Goal: Feedback & Contribution: Submit feedback/report problem

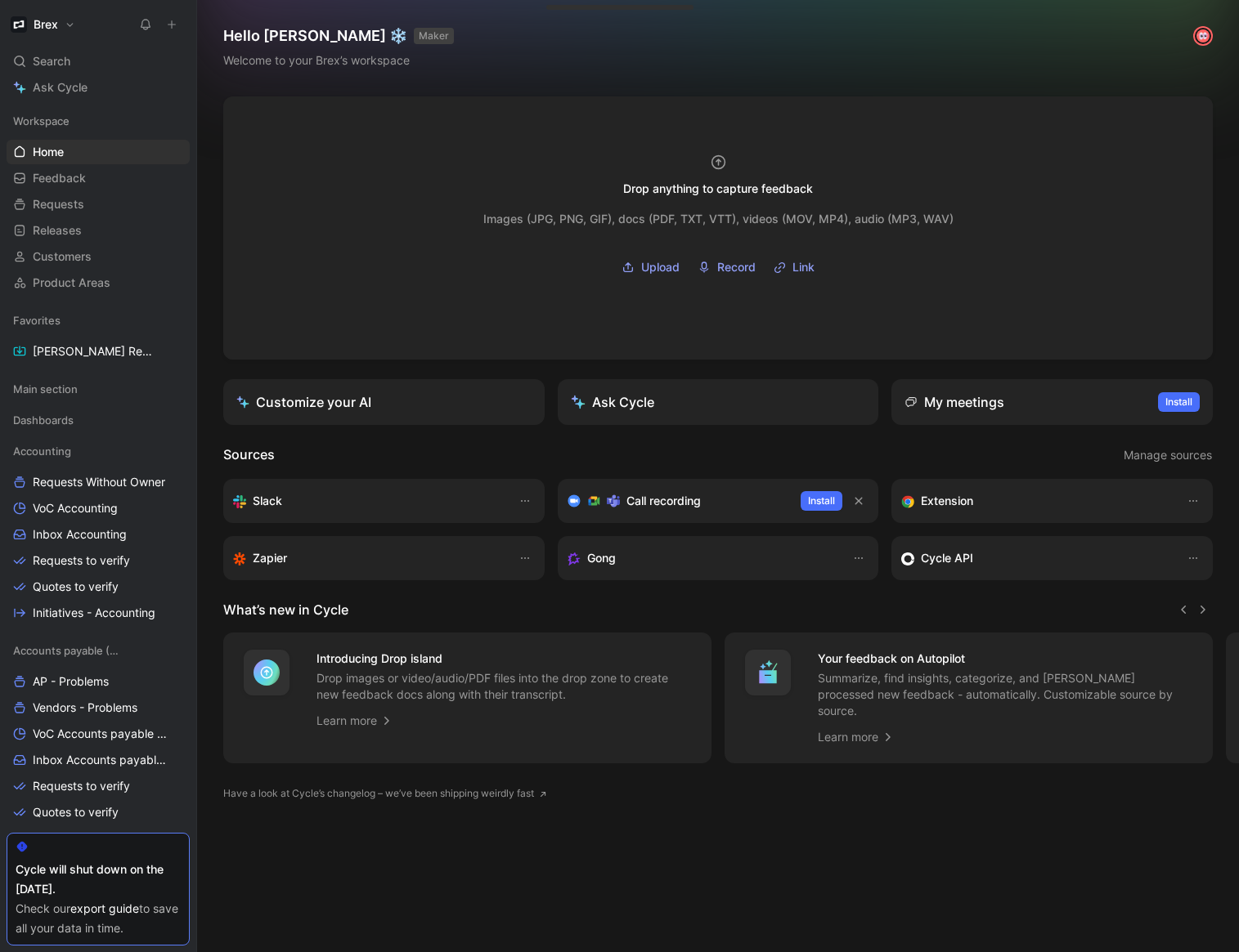
click at [176, 27] on icon at bounding box center [171, 25] width 12 height 12
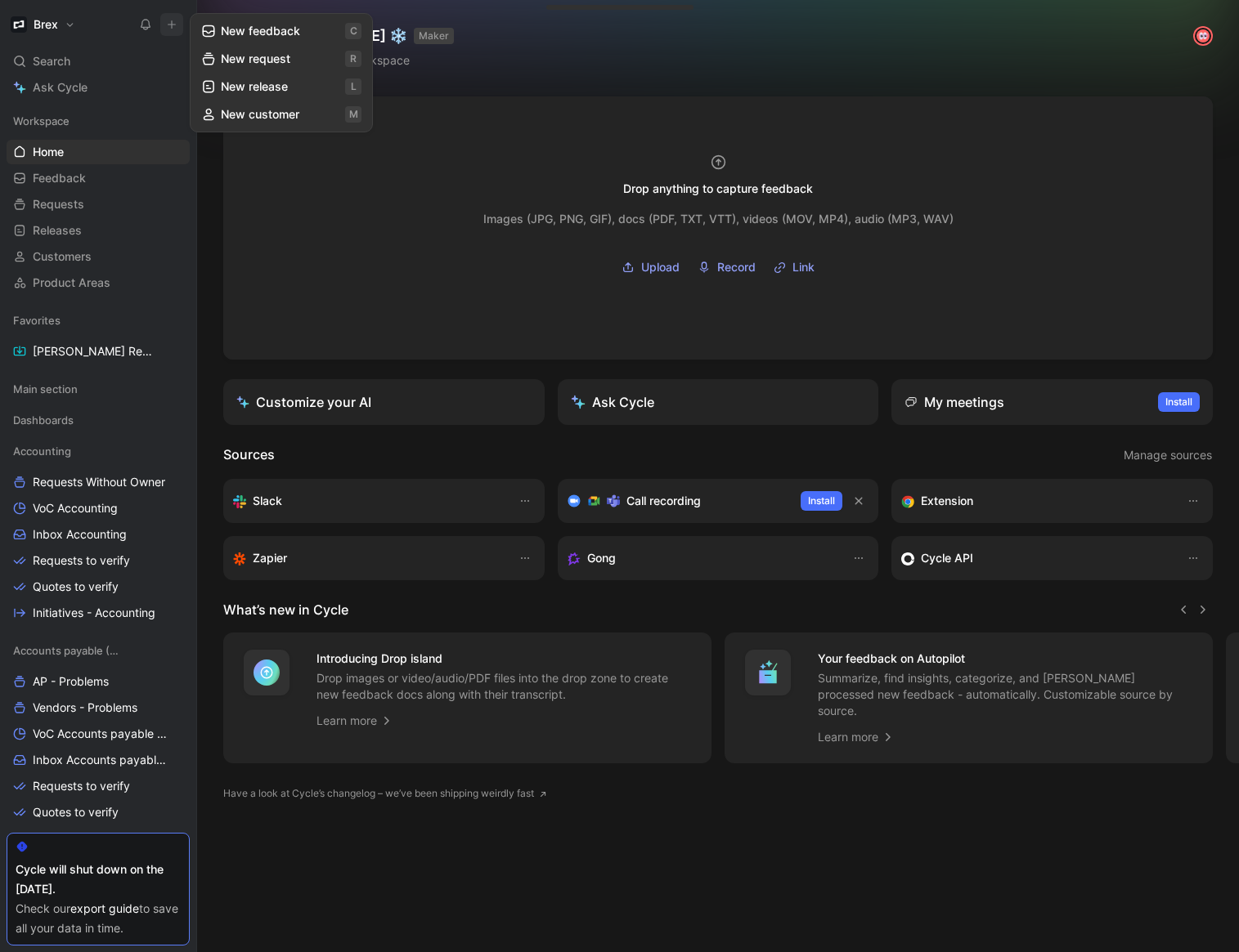
click at [265, 28] on button "New feedback c" at bounding box center [281, 31] width 175 height 28
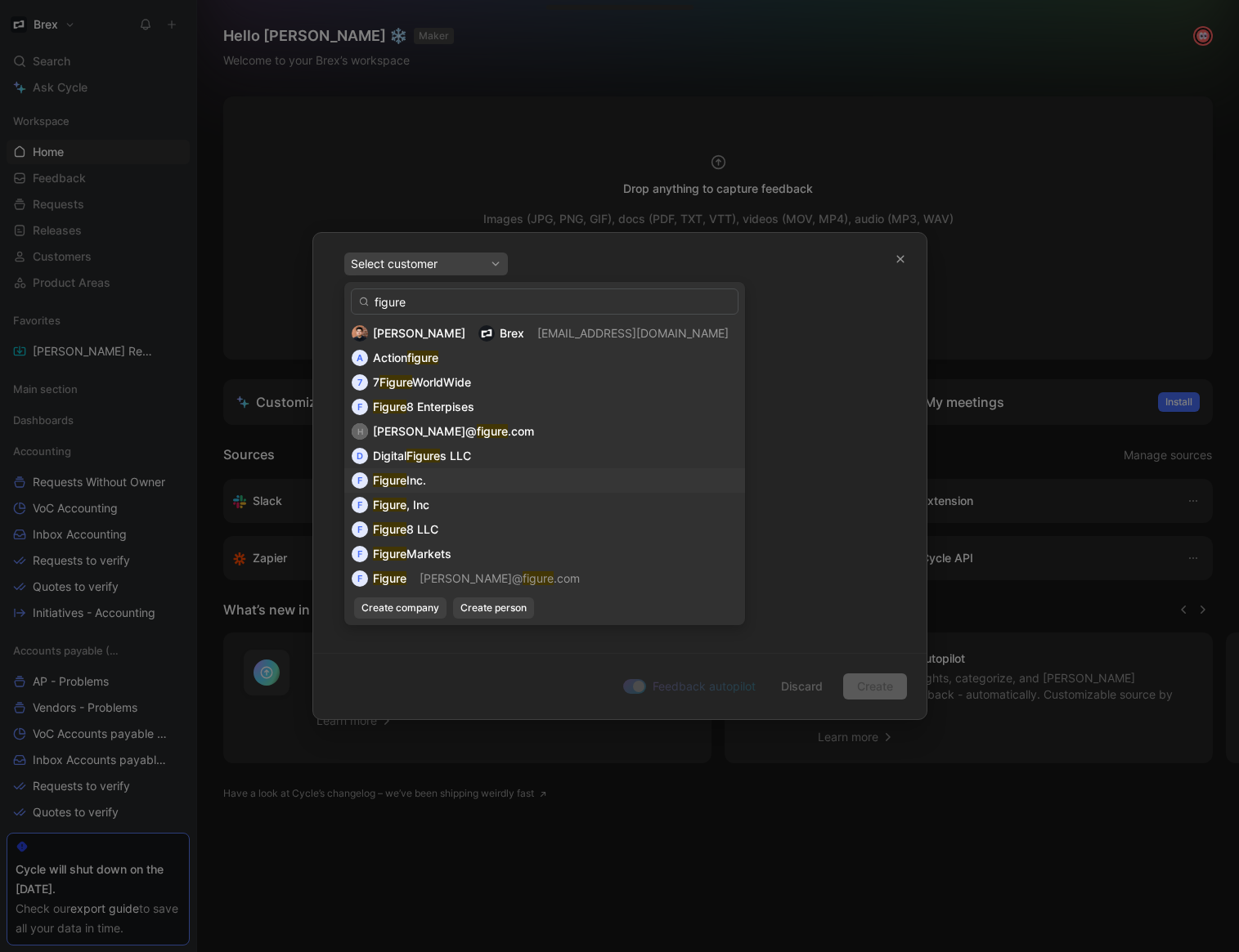
type input "figure"
click at [450, 482] on div "F Figure Inc." at bounding box center [545, 481] width 386 height 20
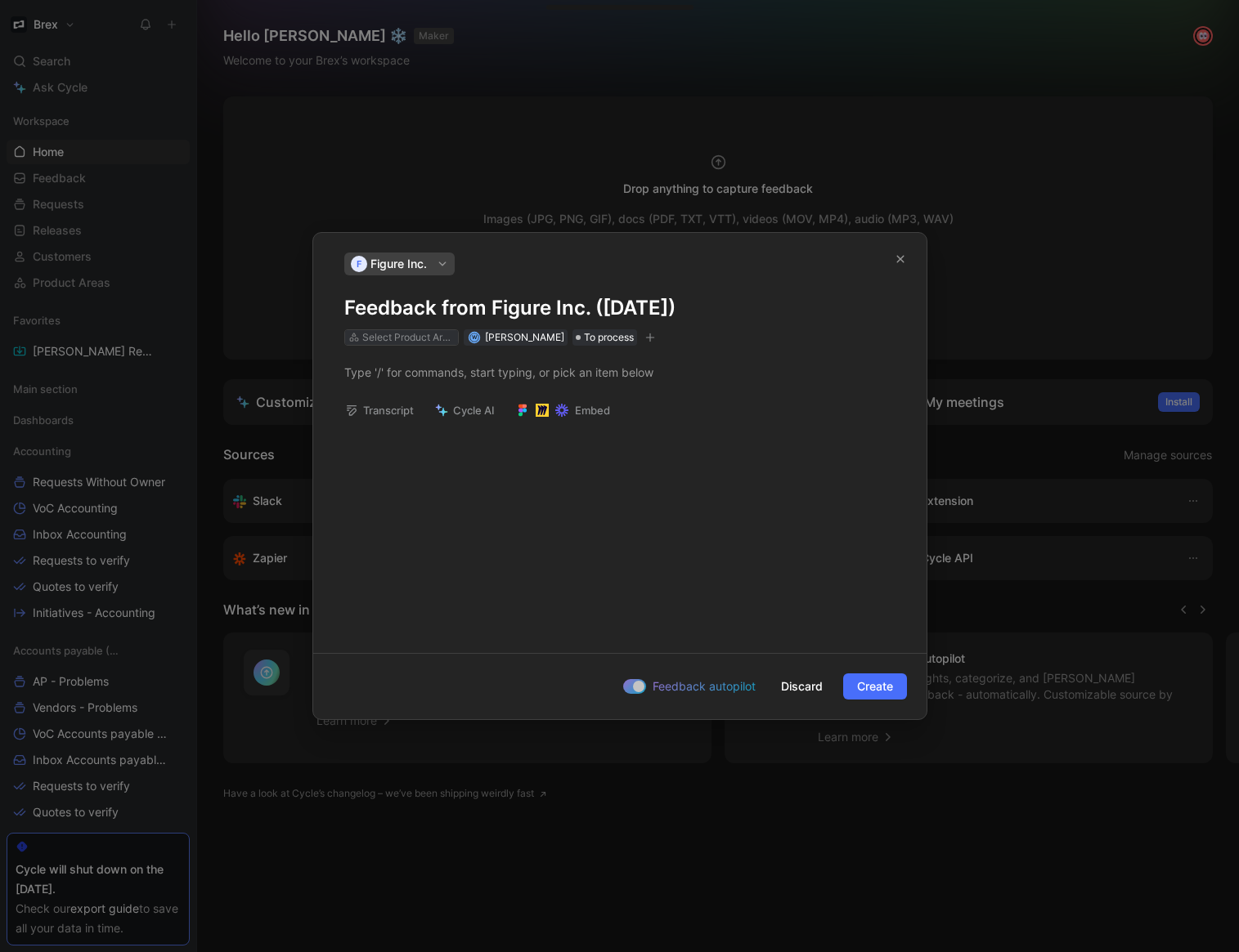
click at [406, 341] on div "Select Product Areas" at bounding box center [408, 337] width 92 height 16
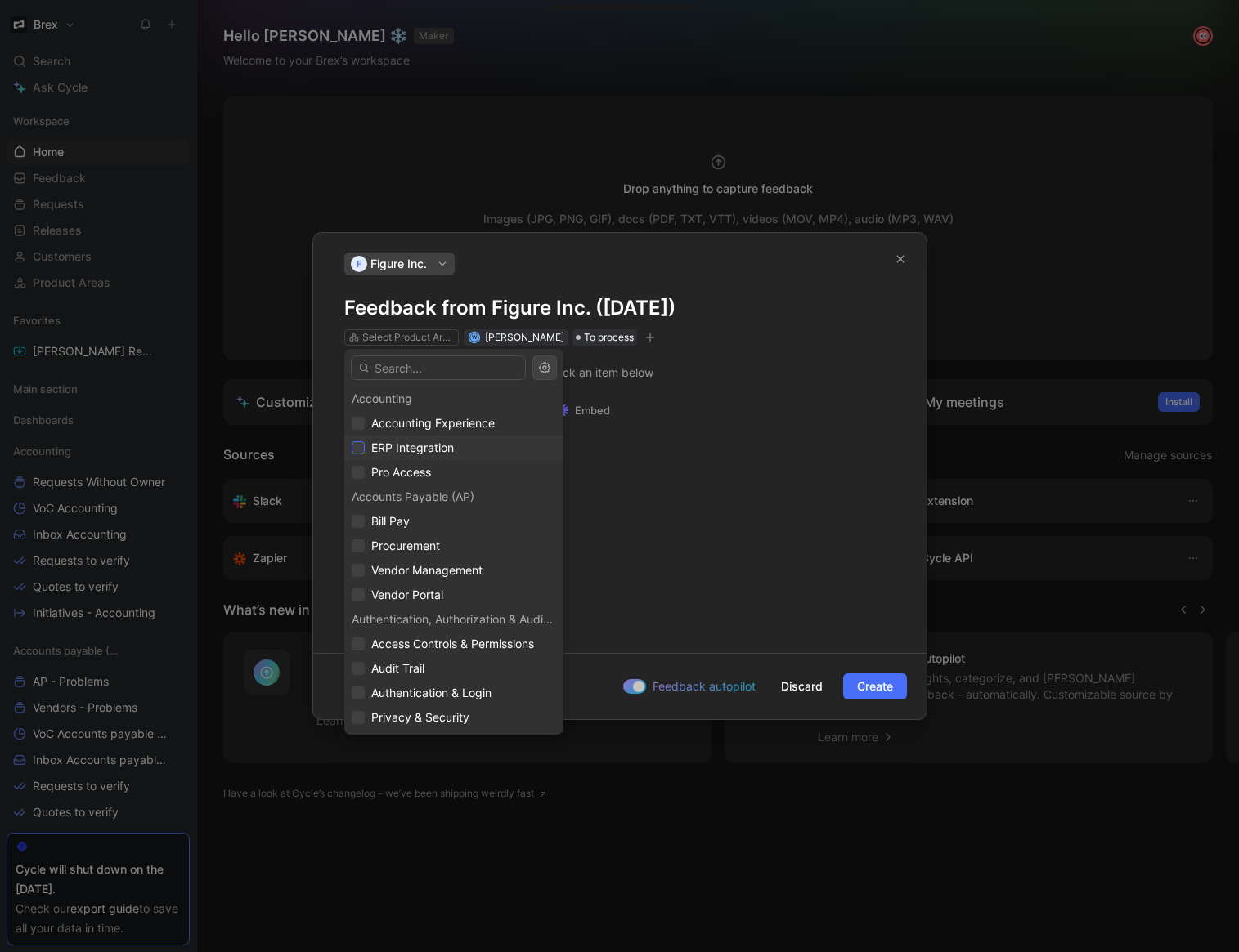
click at [362, 449] on icon at bounding box center [358, 447] width 10 height 10
click at [360, 524] on icon at bounding box center [358, 521] width 10 height 10
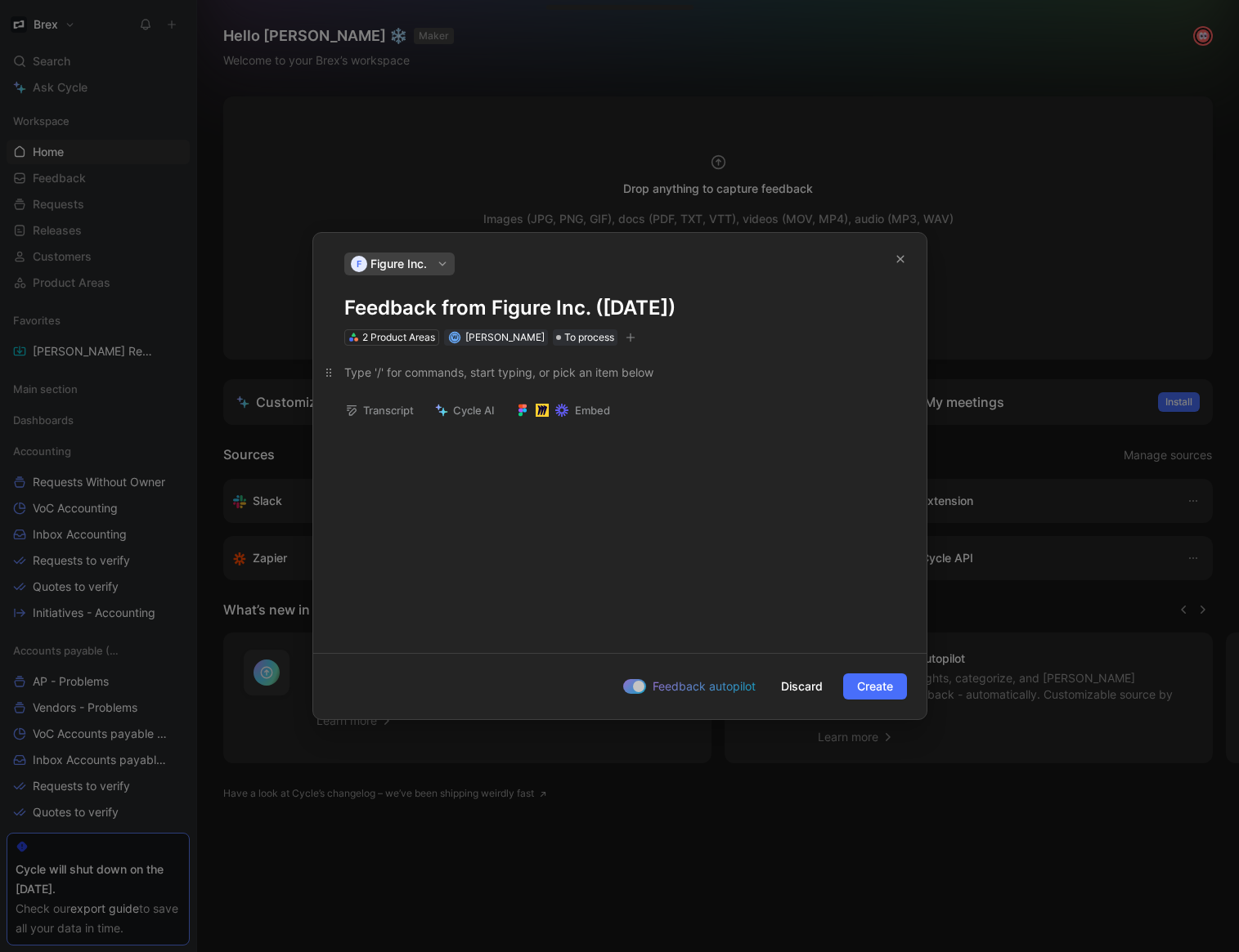
click at [426, 379] on div at bounding box center [620, 372] width 551 height 17
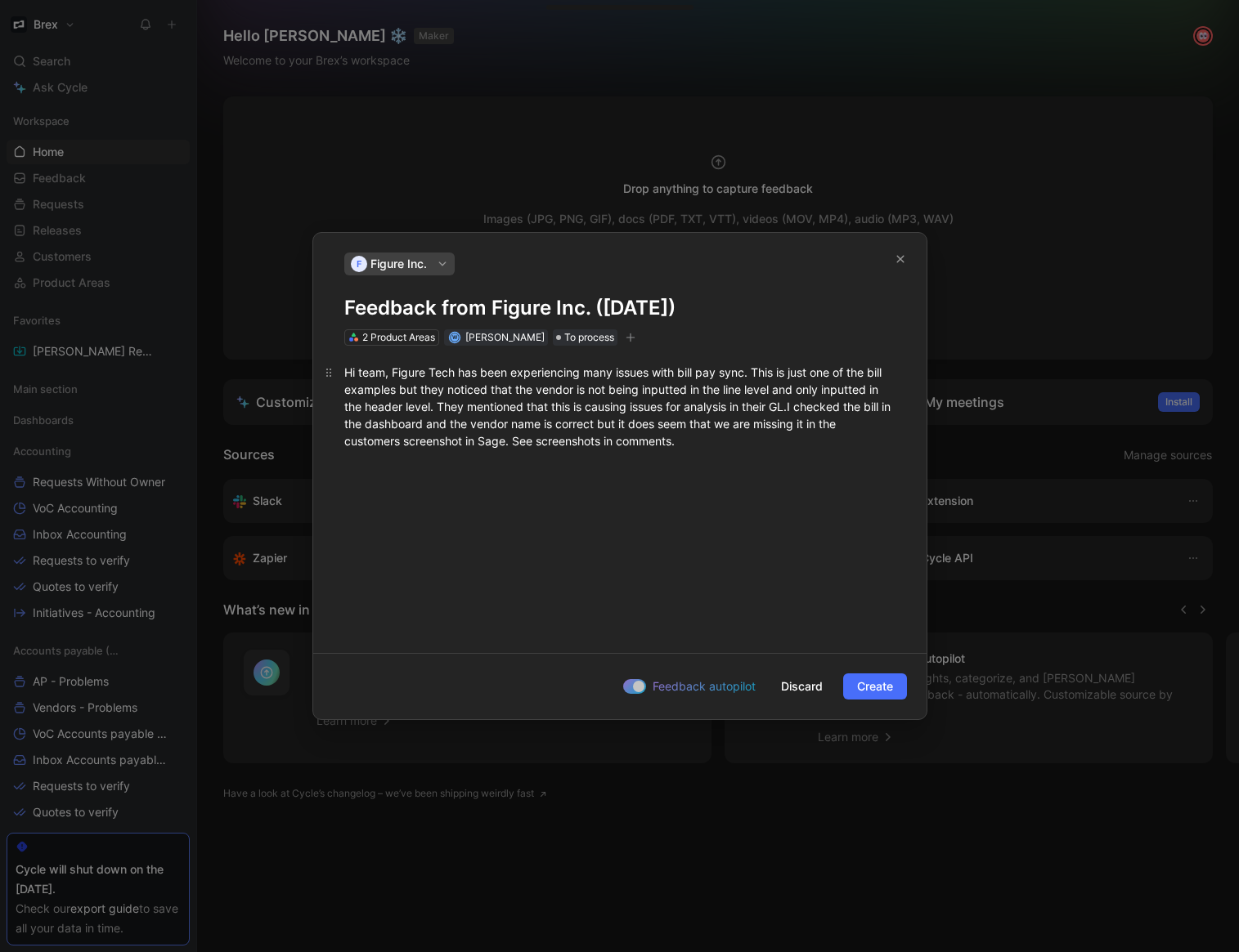
click at [483, 376] on span "Hi team, Figure Tech has been experiencing many issues with bill pay sync. This…" at bounding box center [619, 406] width 549 height 83
click at [773, 460] on div "Hi team, Figure Tech has been experiencing many issues with bill pay sync. This…" at bounding box center [620, 406] width 613 height 122
click at [765, 469] on div "Hi team, Figure Tech has been experiencing many issues with bill pay sync. This…" at bounding box center [620, 493] width 613 height 295
click at [875, 684] on span "Create" at bounding box center [875, 686] width 36 height 20
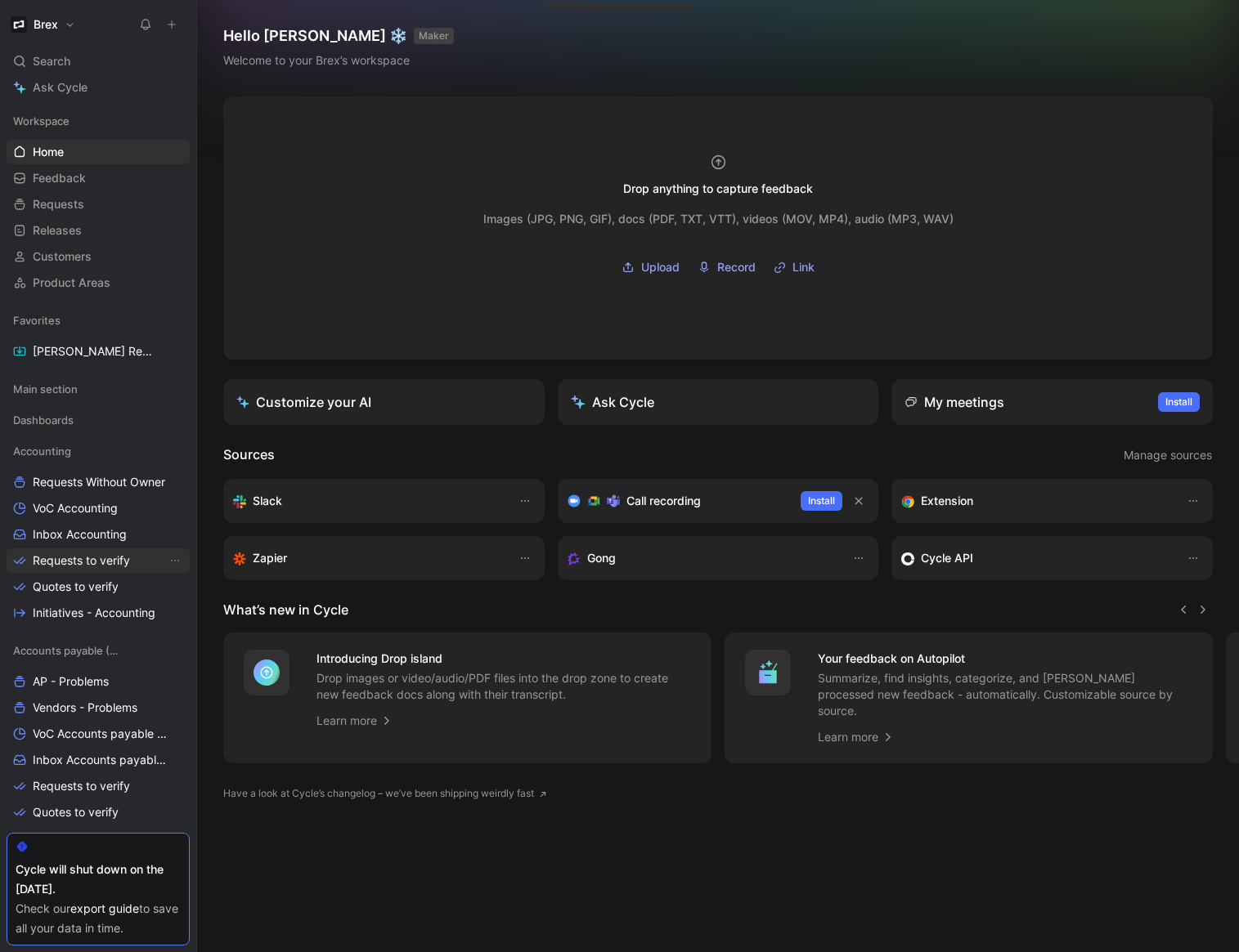
click at [62, 559] on span "Requests to verify" at bounding box center [81, 561] width 97 height 16
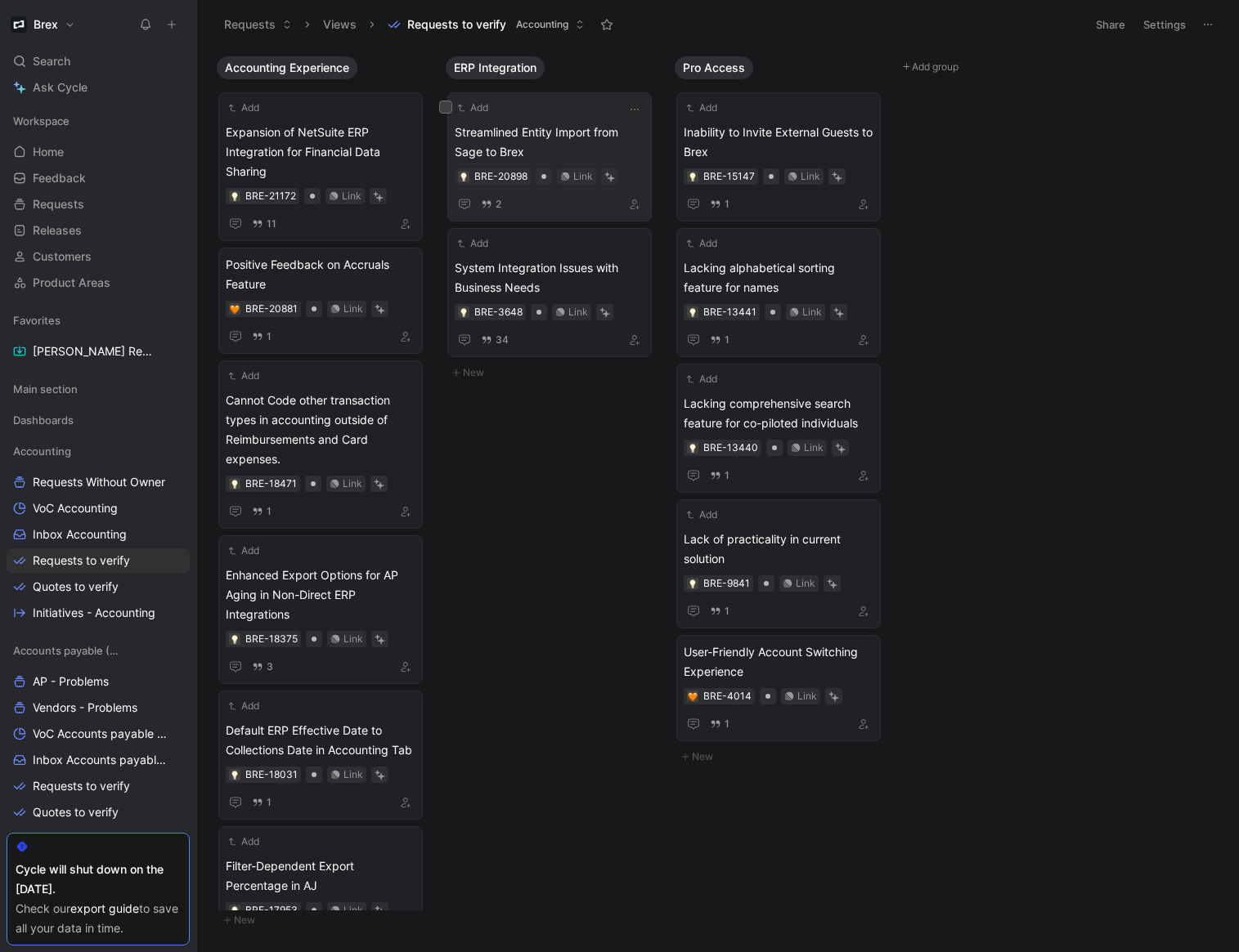
click at [561, 133] on span "Streamlined Entity Import from Sage to Brex" at bounding box center [549, 142] width 190 height 39
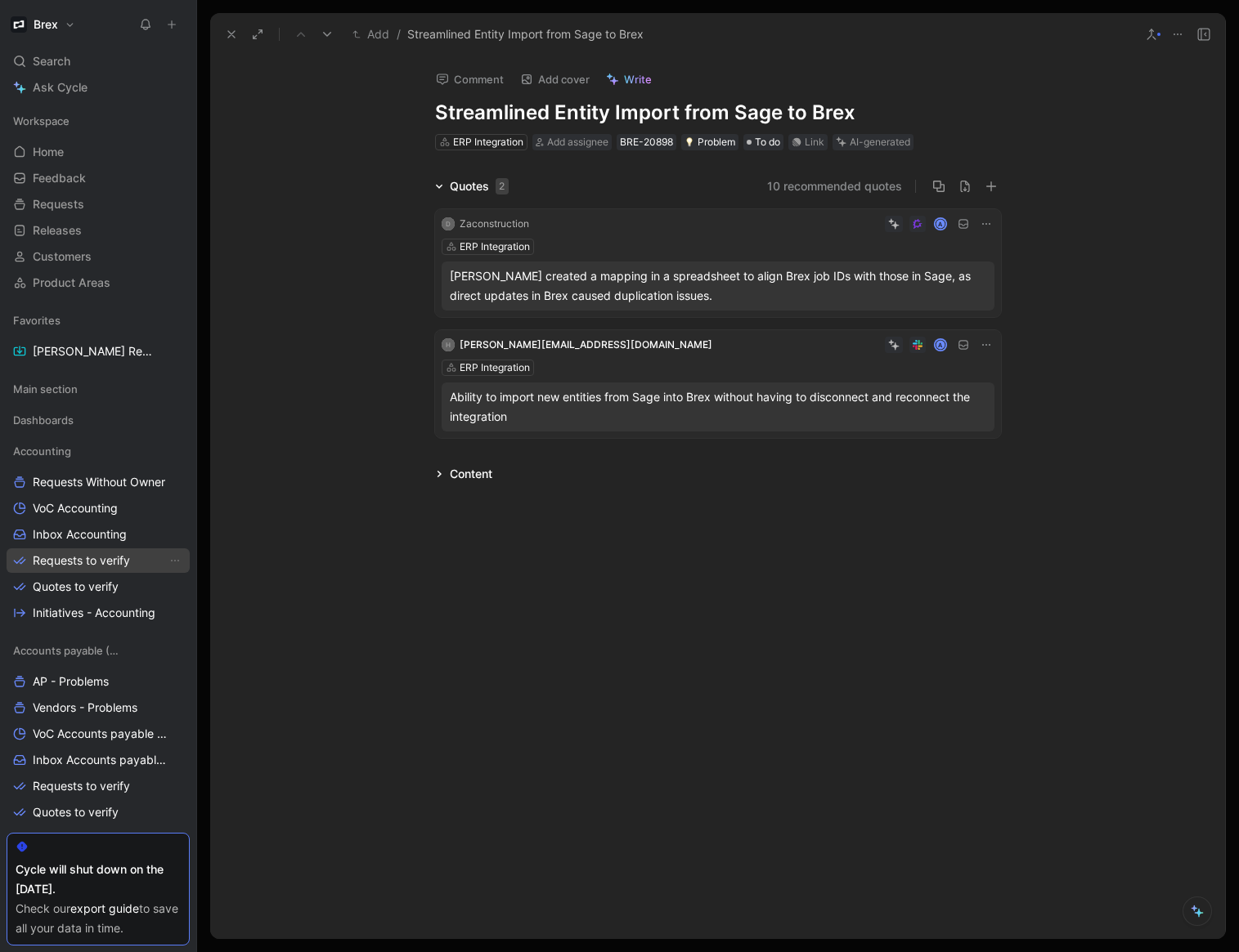
click at [77, 554] on span "Requests to verify" at bounding box center [81, 561] width 97 height 16
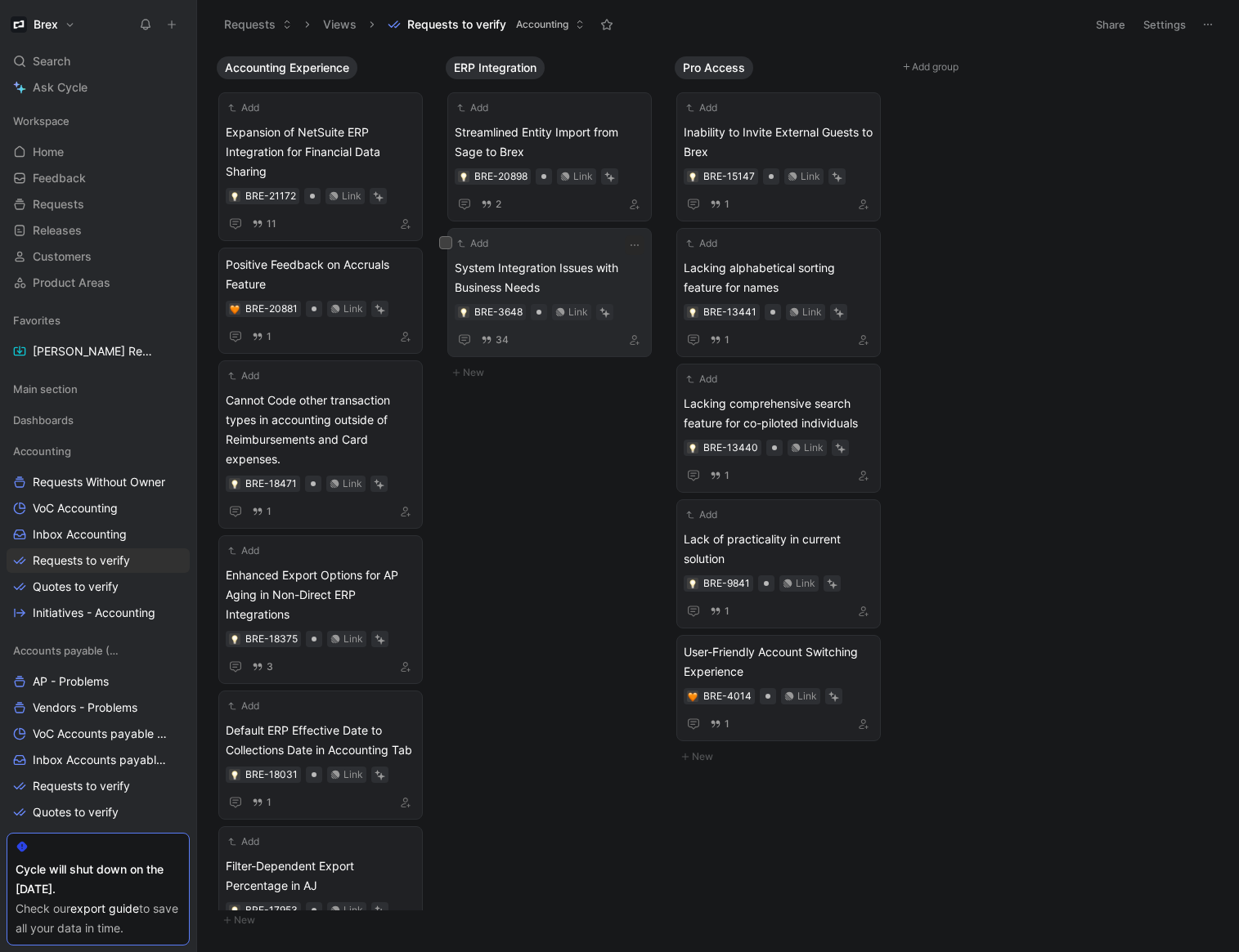
click at [498, 279] on span "System Integration Issues with Business Needs" at bounding box center [549, 277] width 190 height 39
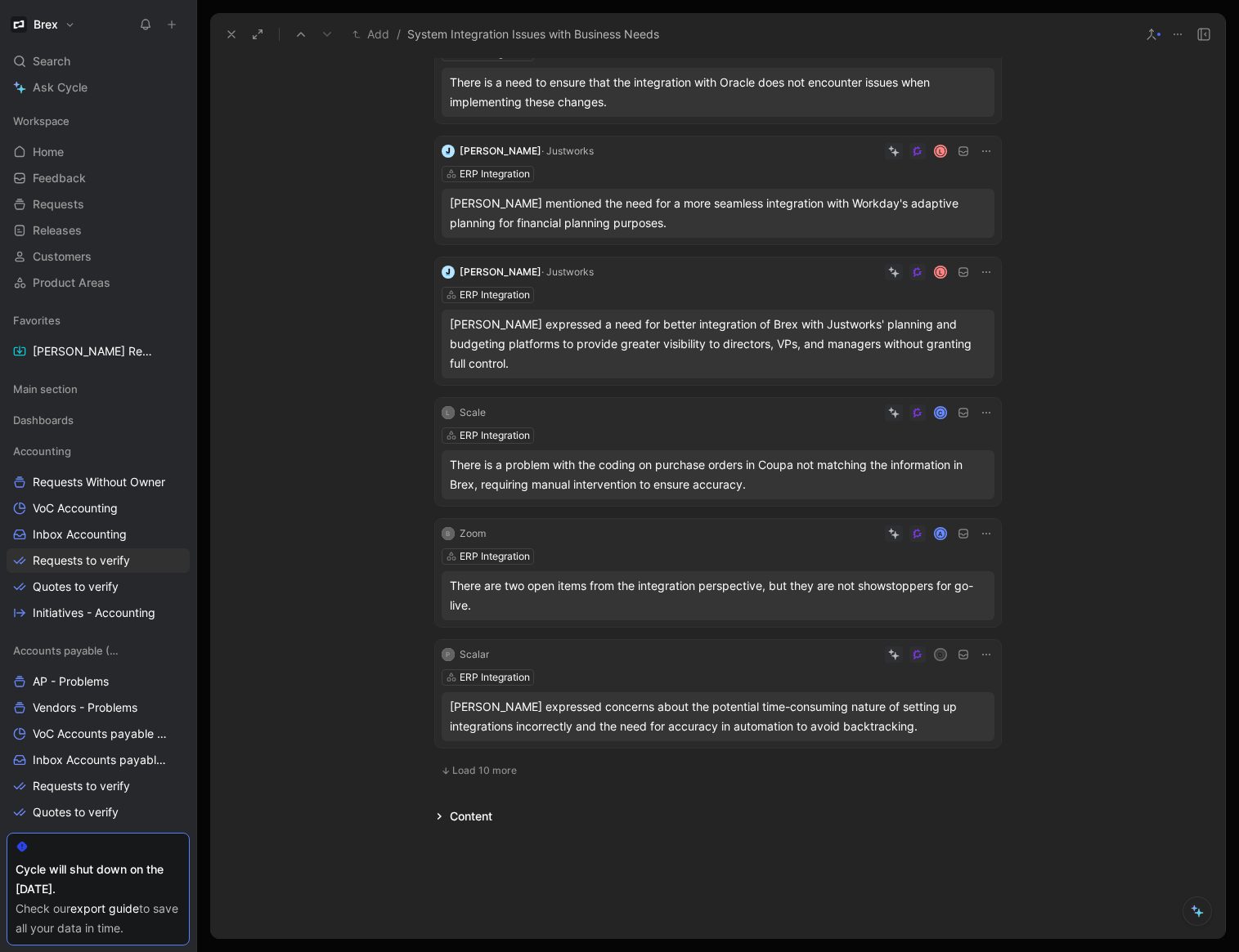
scroll to position [741, 0]
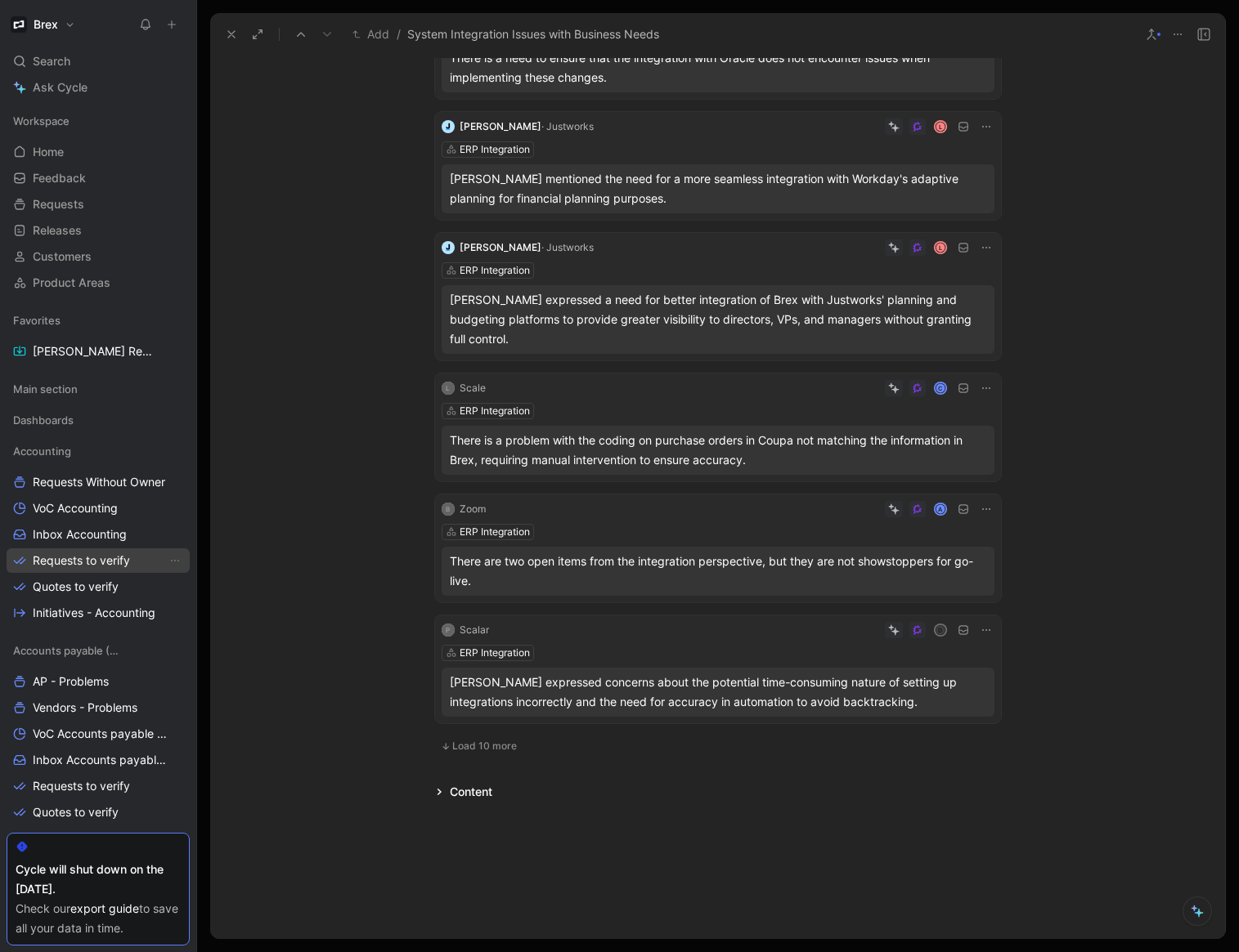
click at [88, 563] on span "Requests to verify" at bounding box center [81, 561] width 97 height 16
